Goal: Task Accomplishment & Management: Complete application form

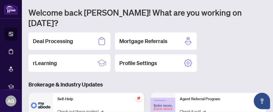
scroll to position [25, 0]
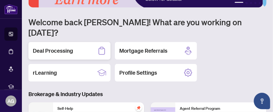
click at [85, 42] on div "Deal Processing" at bounding box center [69, 51] width 82 height 18
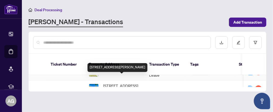
scroll to position [25, 0]
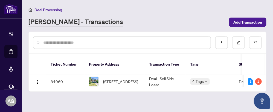
click at [58, 40] on input "text" at bounding box center [124, 42] width 163 height 6
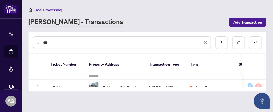
scroll to position [0, 0]
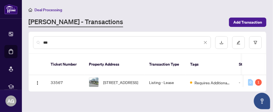
type input "****"
click at [144, 75] on td "[STREET_ADDRESS]" at bounding box center [115, 82] width 60 height 14
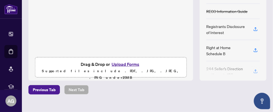
scroll to position [137, 0]
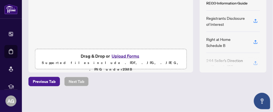
click at [126, 55] on button "Upload Forms" at bounding box center [125, 55] width 31 height 7
click at [123, 59] on button "Upload Forms" at bounding box center [125, 55] width 31 height 7
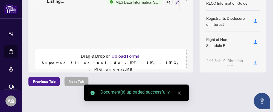
scroll to position [87, 0]
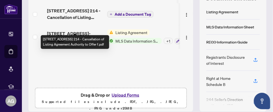
click at [56, 21] on span "[STREET_ADDRESS] 214 - Cancellation of Listing Agreement Authority to Offer f.p…" at bounding box center [75, 13] width 56 height 13
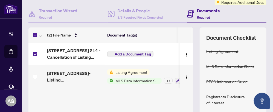
scroll to position [50, 0]
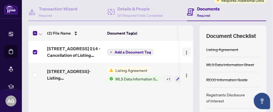
click at [184, 55] on img "button" at bounding box center [186, 52] width 4 height 4
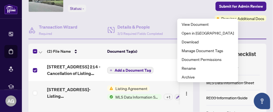
scroll to position [25, 0]
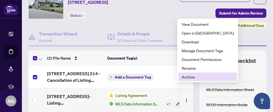
click at [192, 78] on span "Archive" at bounding box center [208, 77] width 52 height 6
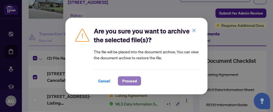
click at [122, 82] on span "Proceed" at bounding box center [129, 80] width 14 height 9
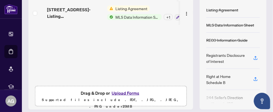
scroll to position [137, 0]
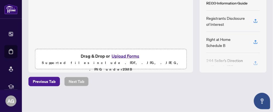
click at [126, 58] on button "Upload Forms" at bounding box center [125, 55] width 31 height 7
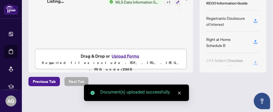
click at [179, 94] on icon "close" at bounding box center [180, 93] width 4 height 4
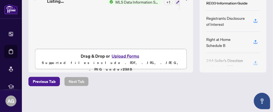
scroll to position [87, 0]
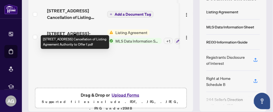
click at [69, 21] on span "[STREET_ADDRESS] Cancellation of Listing Agreement Authority to Offer f.pdf" at bounding box center [75, 13] width 56 height 13
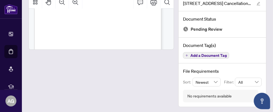
scroll to position [25, 0]
click at [105, 79] on div at bounding box center [101, 50] width 146 height 111
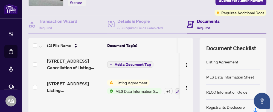
scroll to position [0, 0]
click at [123, 85] on span "Listing Agreement" at bounding box center [131, 82] width 36 height 6
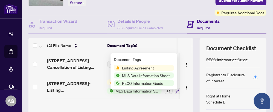
scroll to position [36, 0]
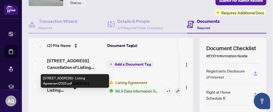
click at [59, 92] on span "[STREET_ADDRESS]- Listing Agreement2025.pdf" at bounding box center [75, 86] width 56 height 13
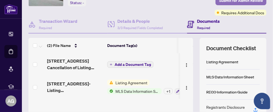
click at [238, 5] on span "Submit for Admin Review" at bounding box center [241, 0] width 44 height 9
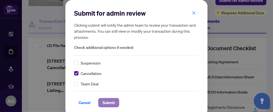
click at [108, 103] on span "Submit" at bounding box center [109, 102] width 12 height 9
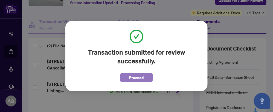
click at [135, 80] on span "Proceed" at bounding box center [136, 77] width 14 height 9
